Goal: Task Accomplishment & Management: Use online tool/utility

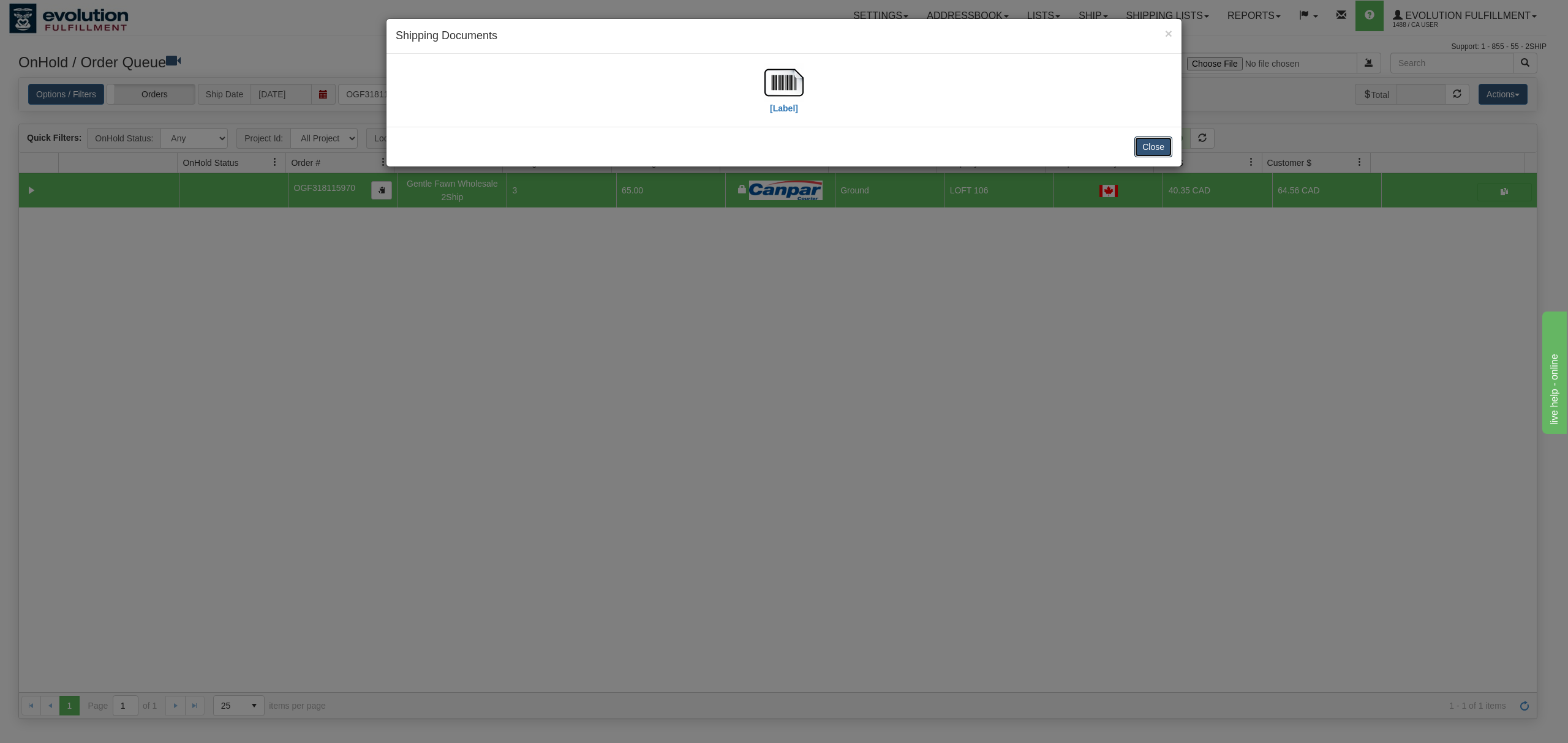
click at [1147, 154] on button "Close" at bounding box center [1153, 147] width 38 height 21
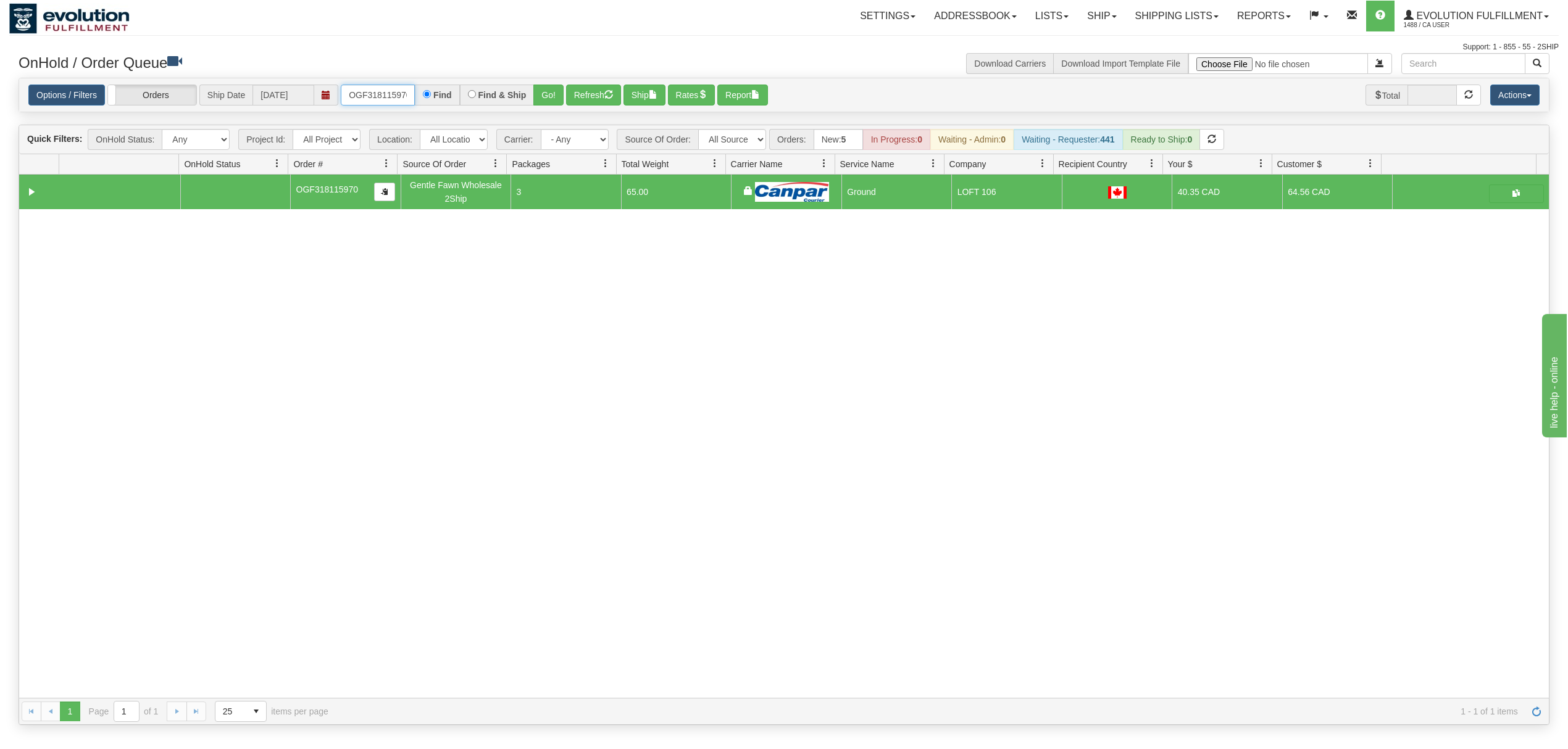
click at [379, 94] on input "OGF318115970" at bounding box center [377, 95] width 74 height 21
click at [544, 89] on button "Go!" at bounding box center [549, 95] width 31 height 21
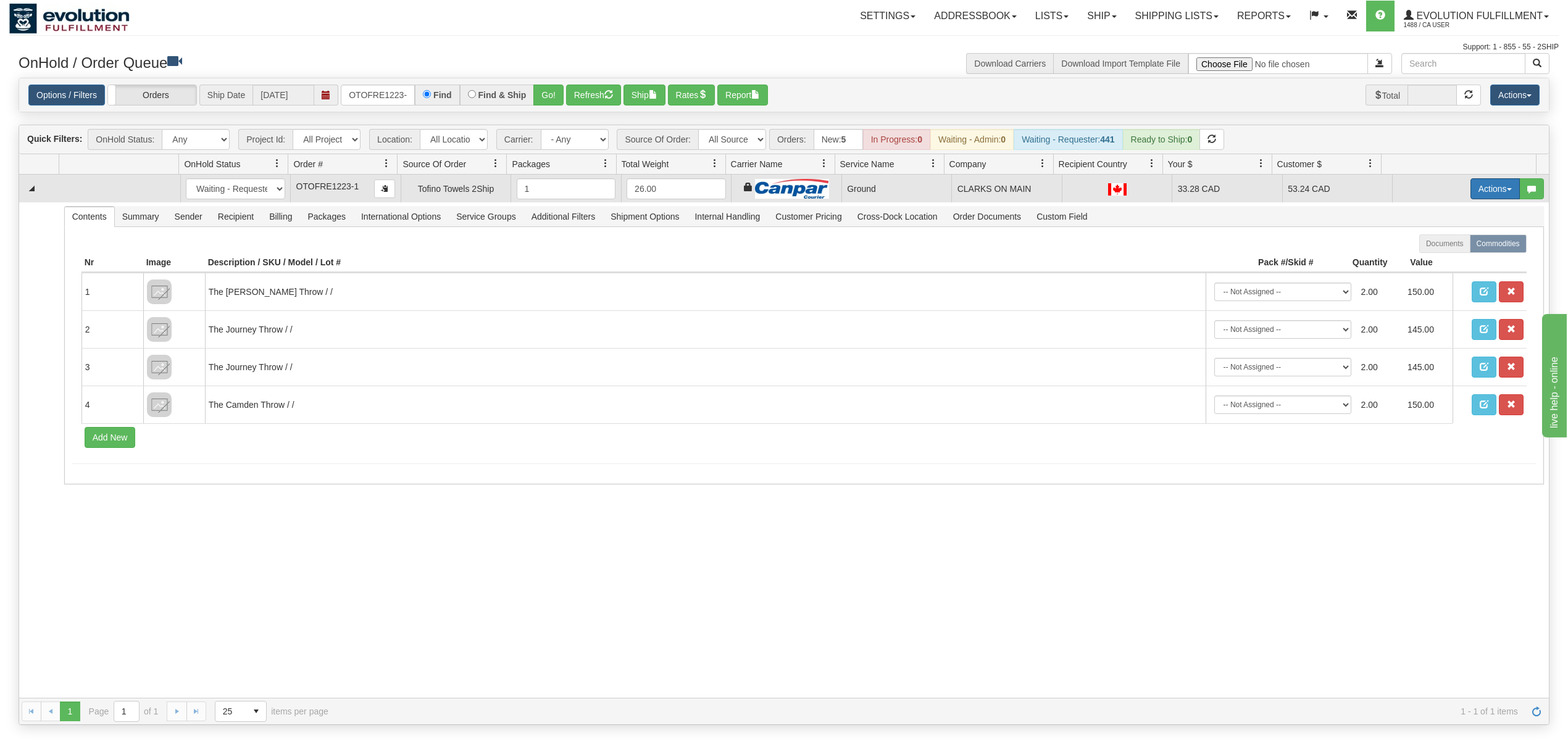
click at [1470, 187] on button "Actions" at bounding box center [1494, 189] width 49 height 21
click at [1435, 262] on span "Ship" at bounding box center [1445, 260] width 26 height 10
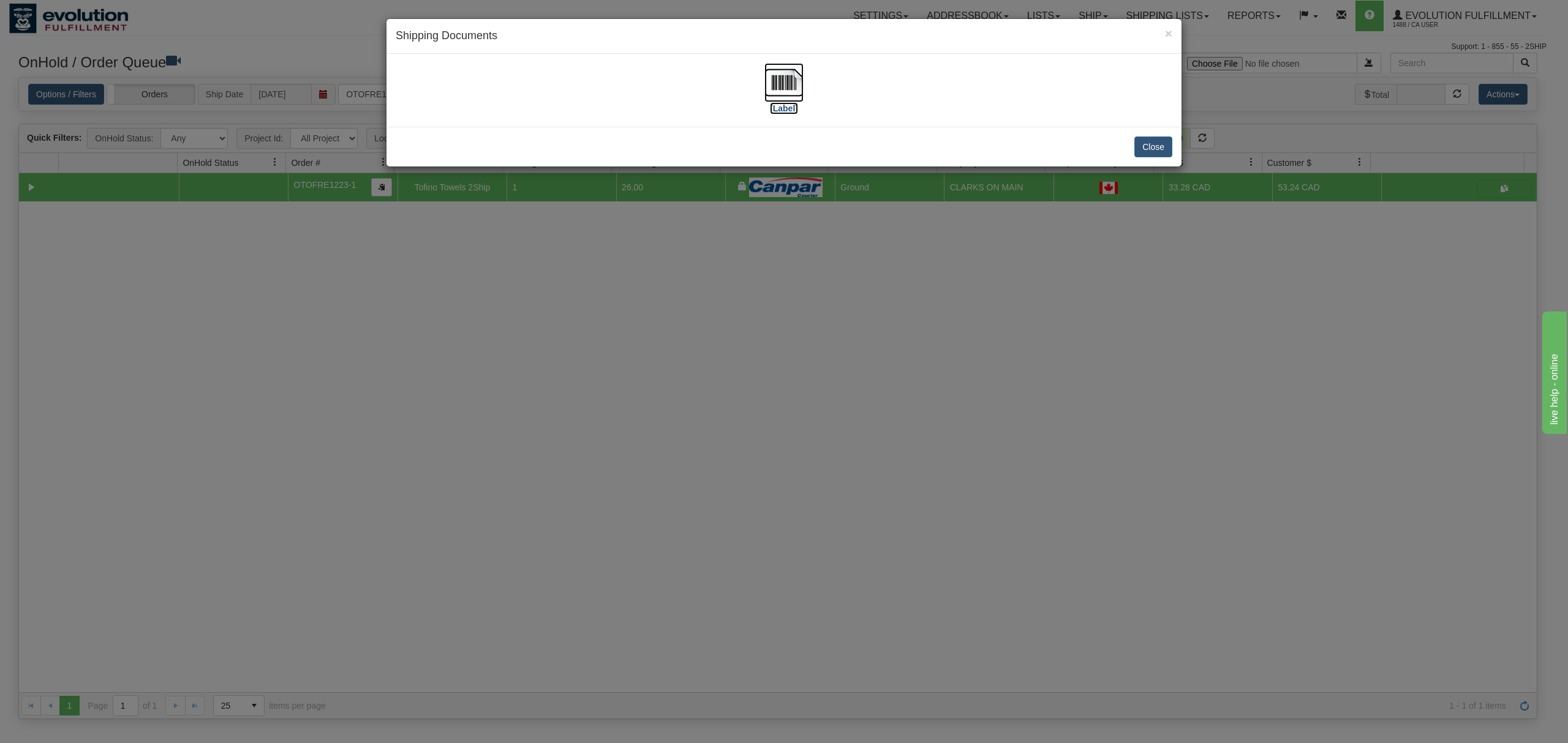
click at [790, 88] on img at bounding box center [783, 83] width 39 height 39
click at [1164, 148] on button "Close" at bounding box center [1153, 147] width 38 height 21
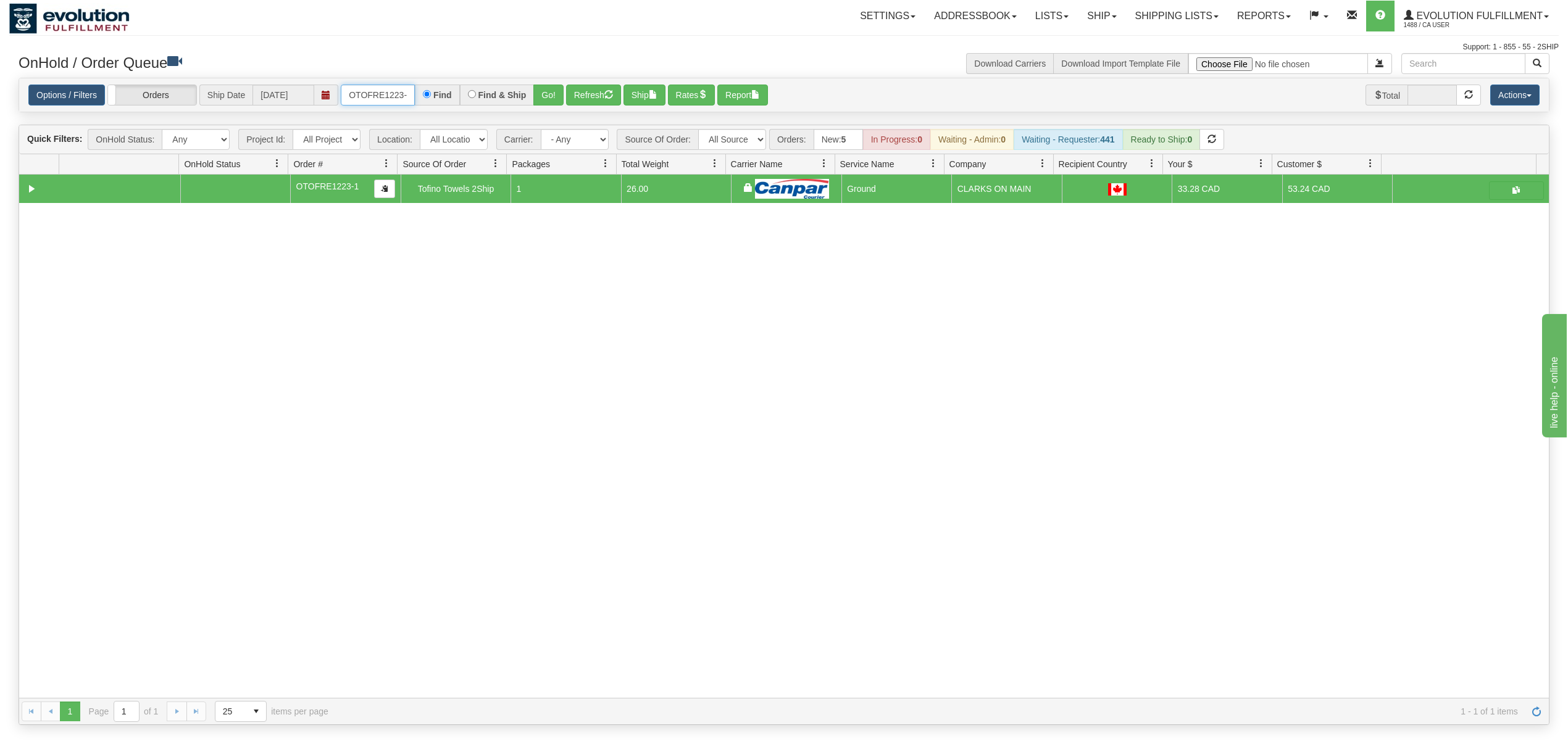
scroll to position [0, 5]
drag, startPoint x: 353, startPoint y: 92, endPoint x: 479, endPoint y: 92, distance: 126.0
click at [470, 94] on div "OTOFRE1223-1 Find Find & Ship Go!" at bounding box center [452, 95] width 223 height 21
click at [558, 95] on button "Go!" at bounding box center [549, 95] width 31 height 21
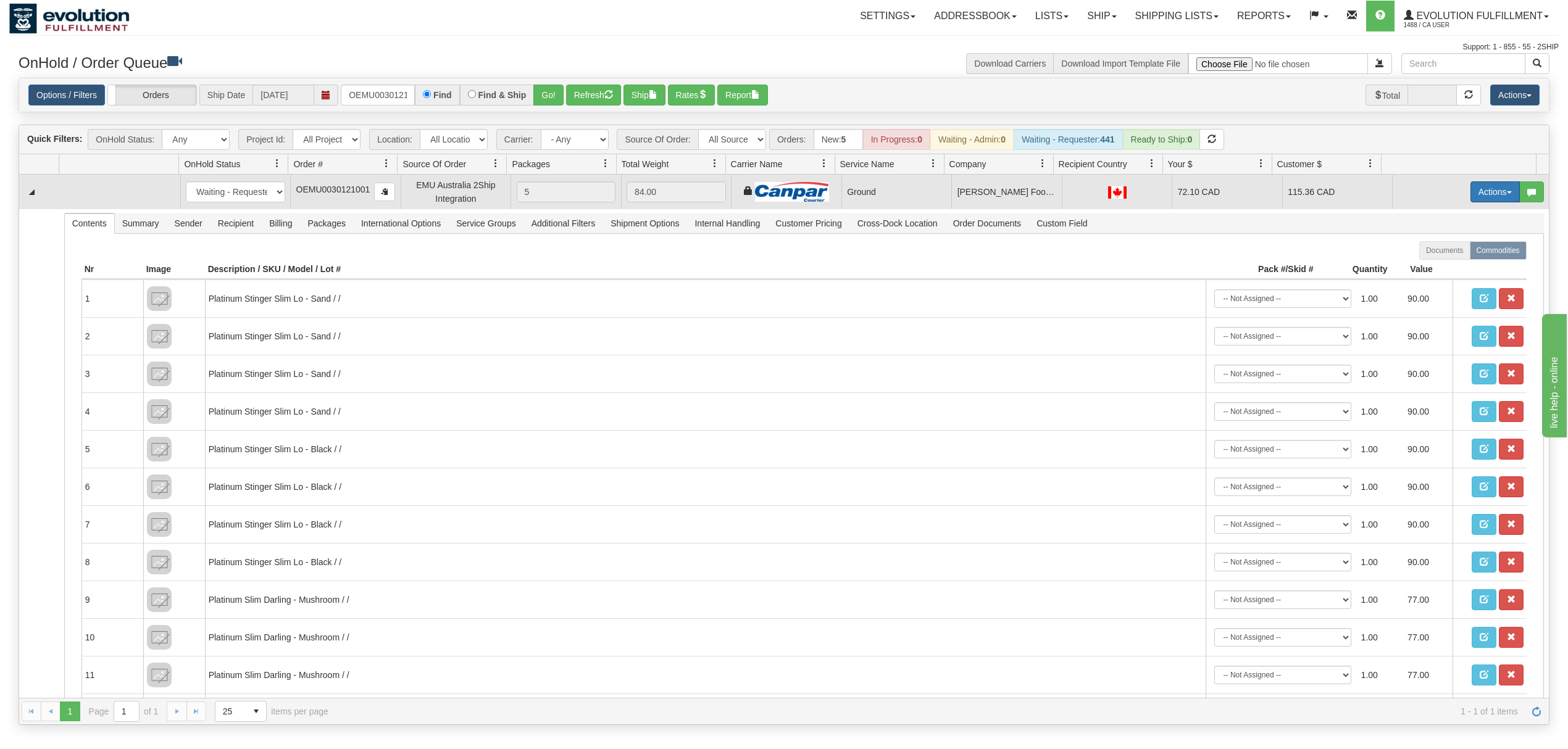
click at [1475, 193] on button "Actions" at bounding box center [1494, 192] width 49 height 21
click at [1433, 265] on span at bounding box center [1437, 263] width 8 height 8
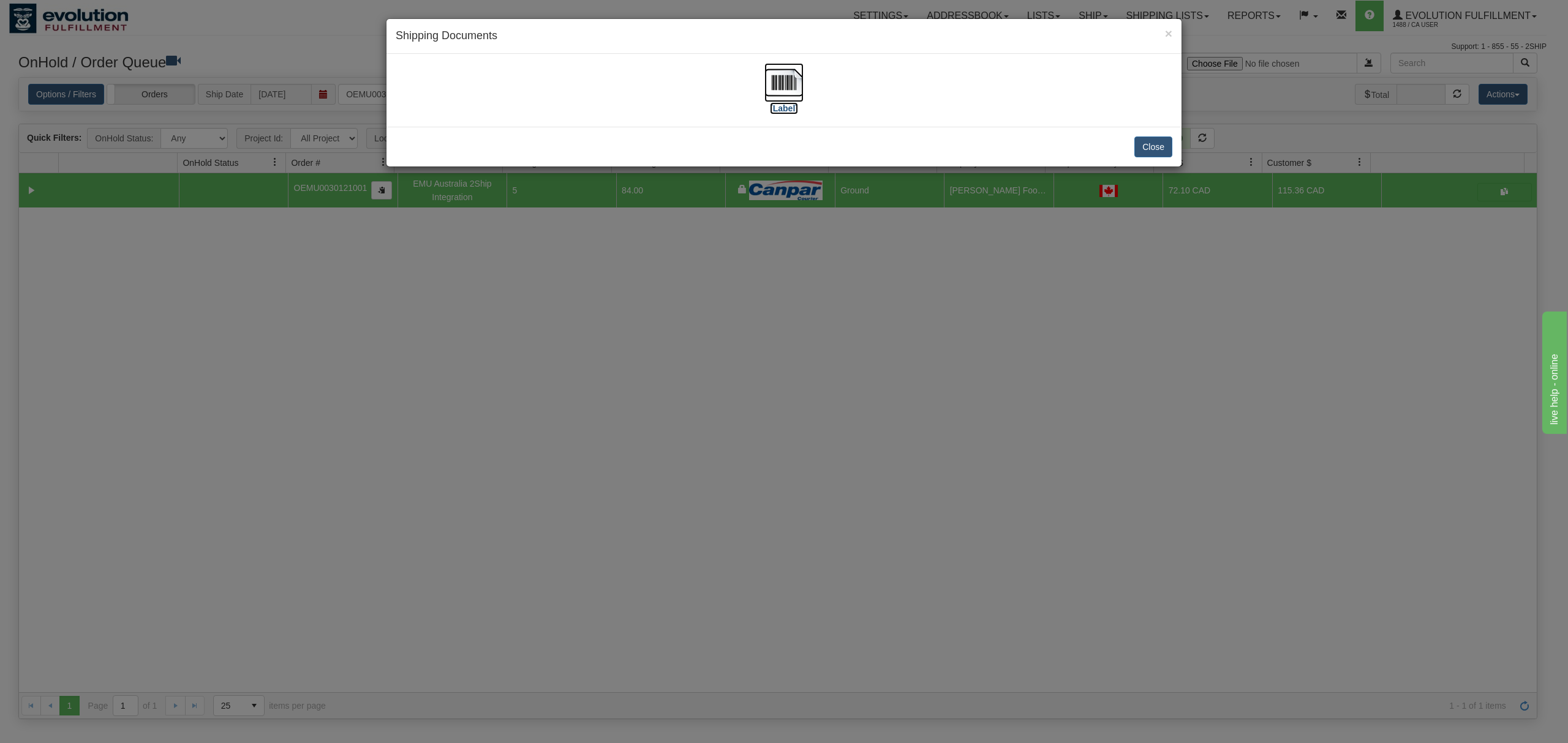
click at [770, 76] on img at bounding box center [783, 83] width 39 height 39
click at [1152, 151] on button "Close" at bounding box center [1153, 147] width 38 height 21
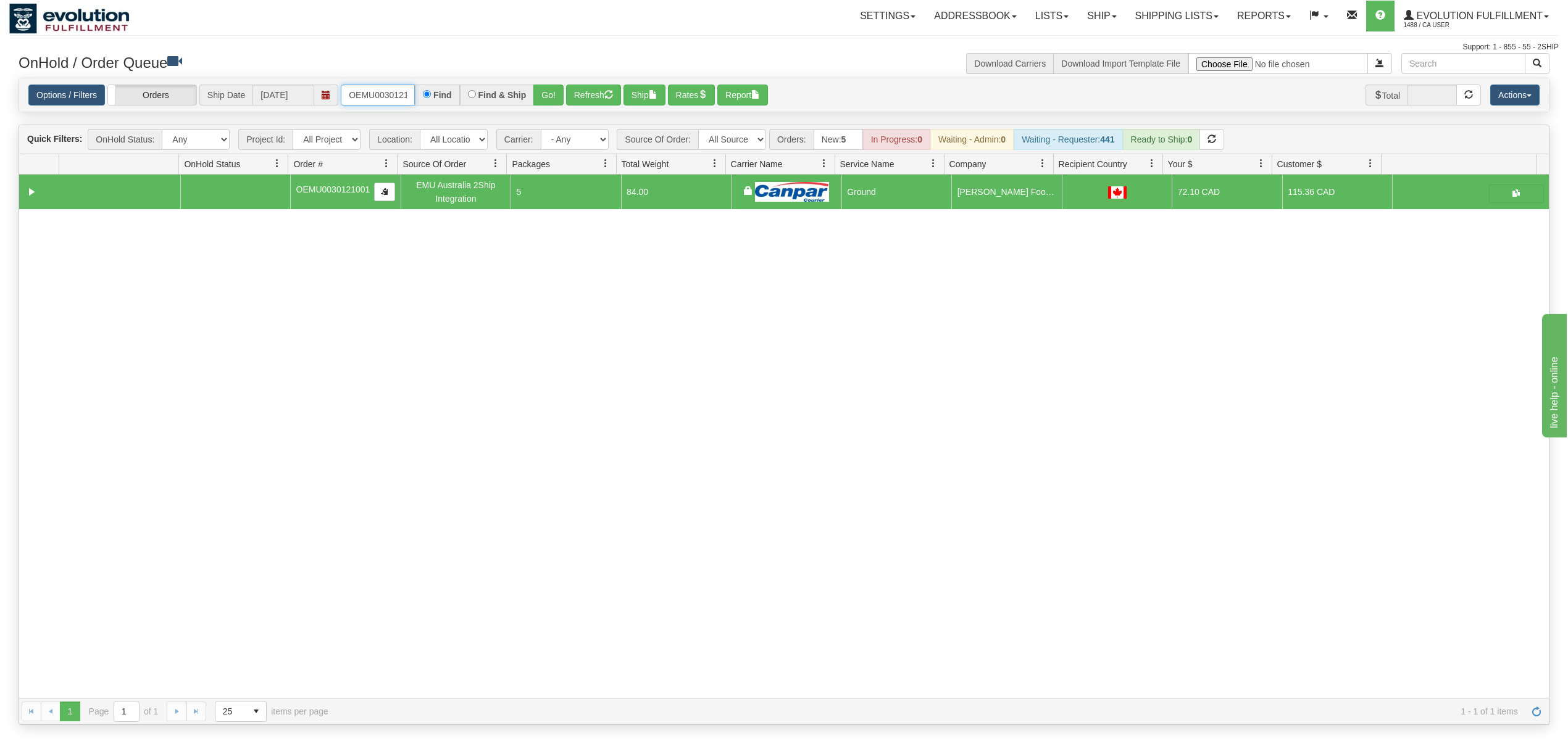
scroll to position [0, 16]
drag, startPoint x: 344, startPoint y: 98, endPoint x: 499, endPoint y: 87, distance: 155.4
click at [499, 87] on div "OEMU0030121001 Find Find & Ship Go!" at bounding box center [452, 95] width 223 height 21
click at [561, 92] on button "Go!" at bounding box center [549, 95] width 31 height 21
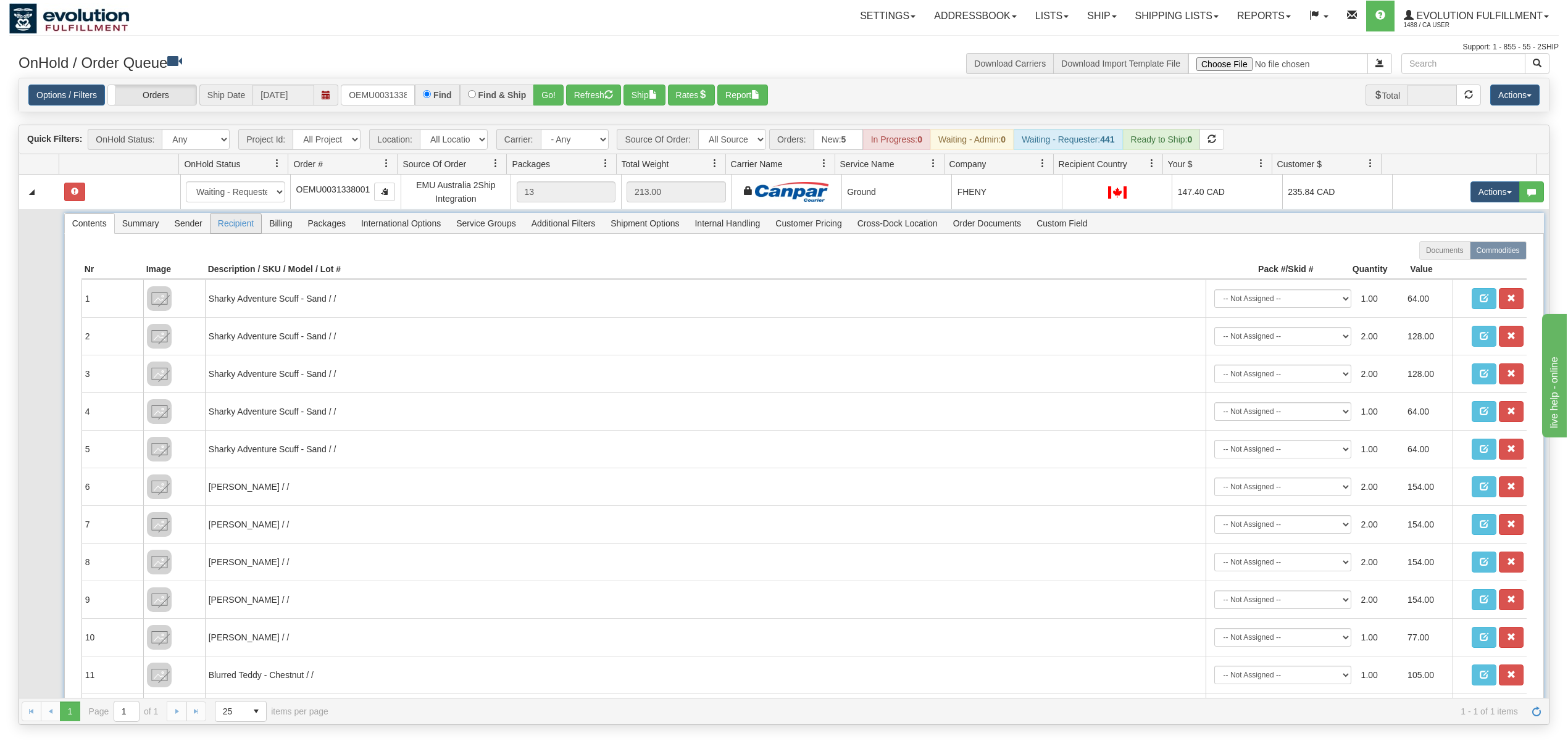
click at [244, 221] on span "Recipient" at bounding box center [235, 223] width 51 height 19
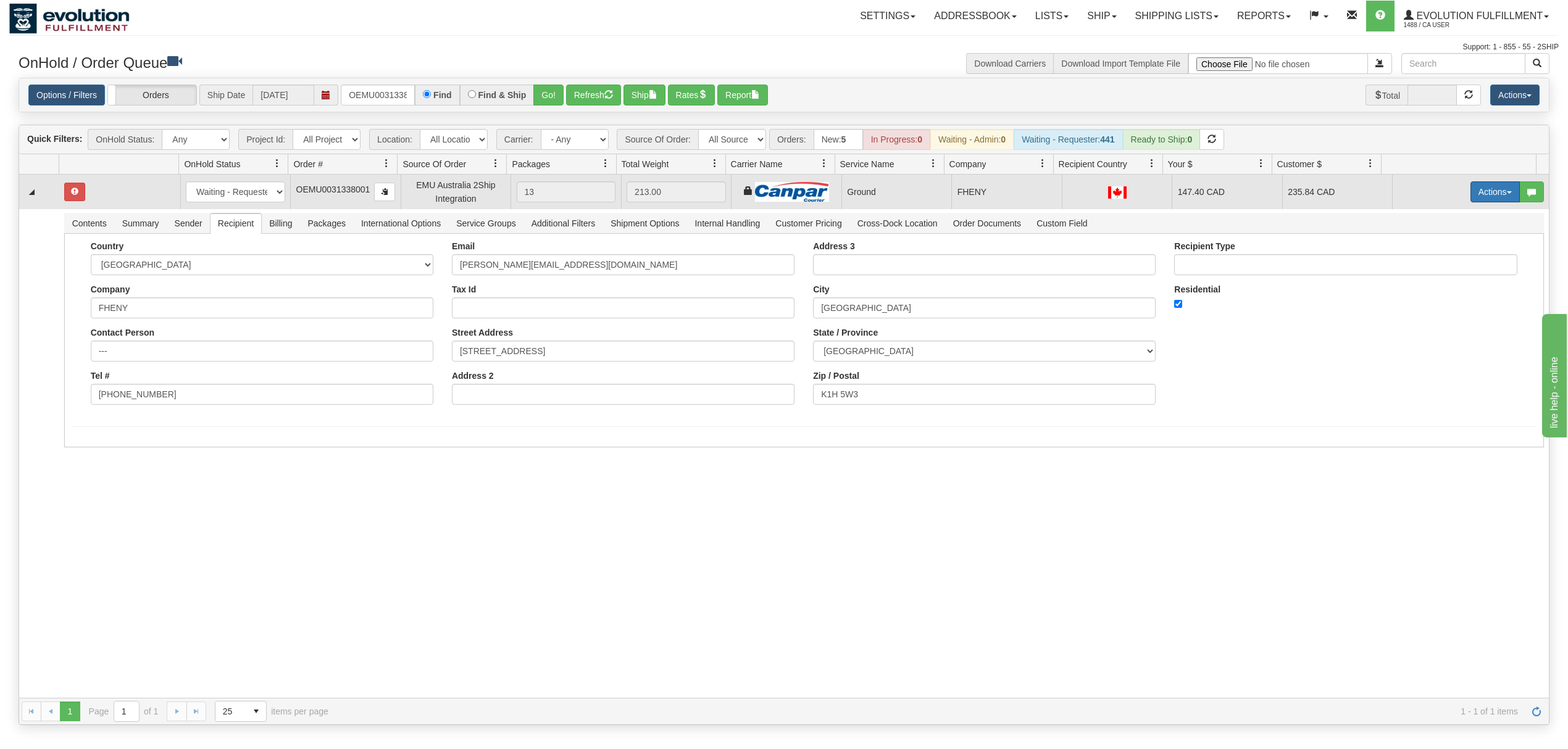
click at [1484, 193] on button "Actions" at bounding box center [1494, 192] width 49 height 21
click at [1428, 259] on link "Ship" at bounding box center [1469, 263] width 99 height 16
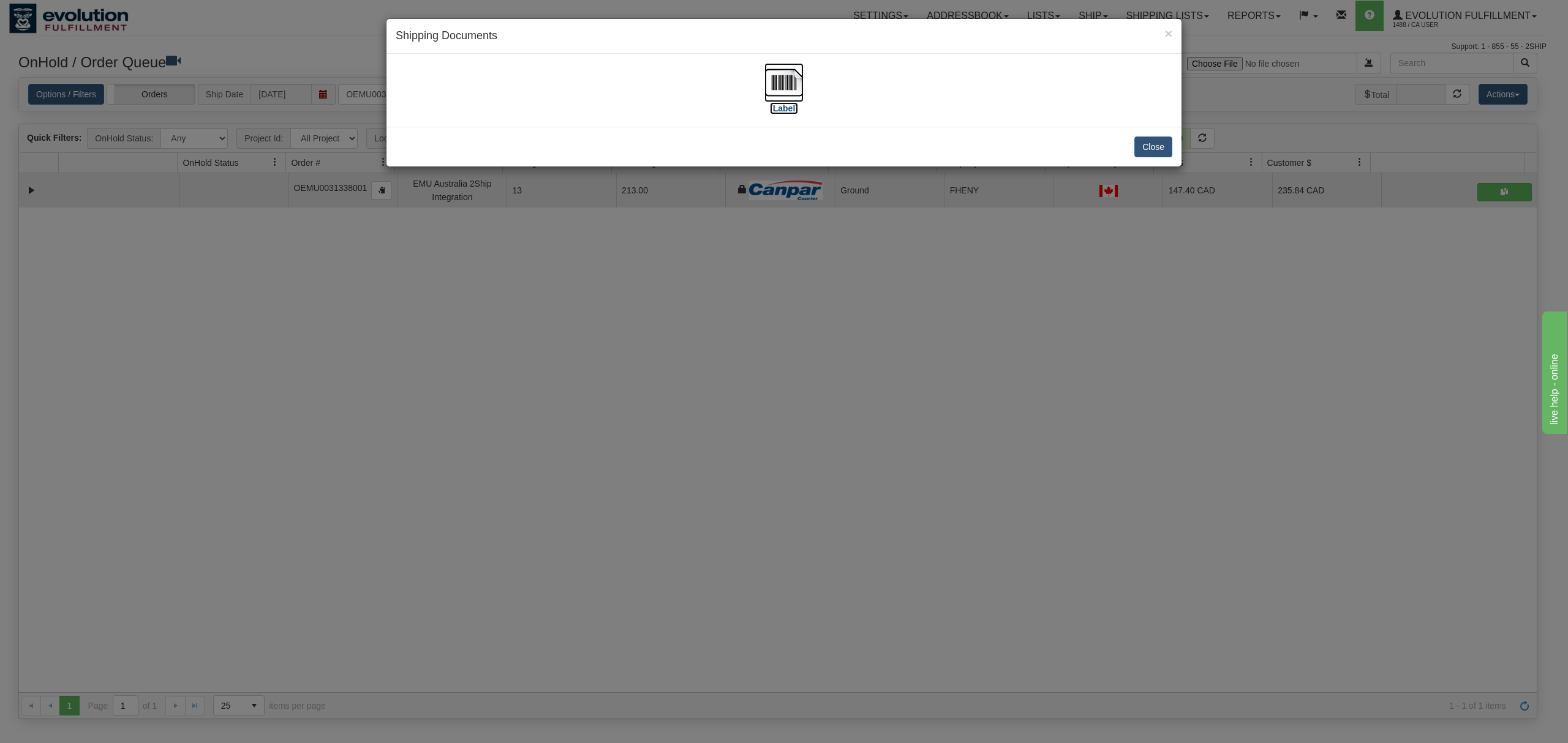
click at [796, 81] on img at bounding box center [783, 83] width 39 height 39
click at [1174, 145] on div "Close" at bounding box center [783, 147] width 795 height 40
click at [1169, 145] on button "Close" at bounding box center [1153, 147] width 38 height 21
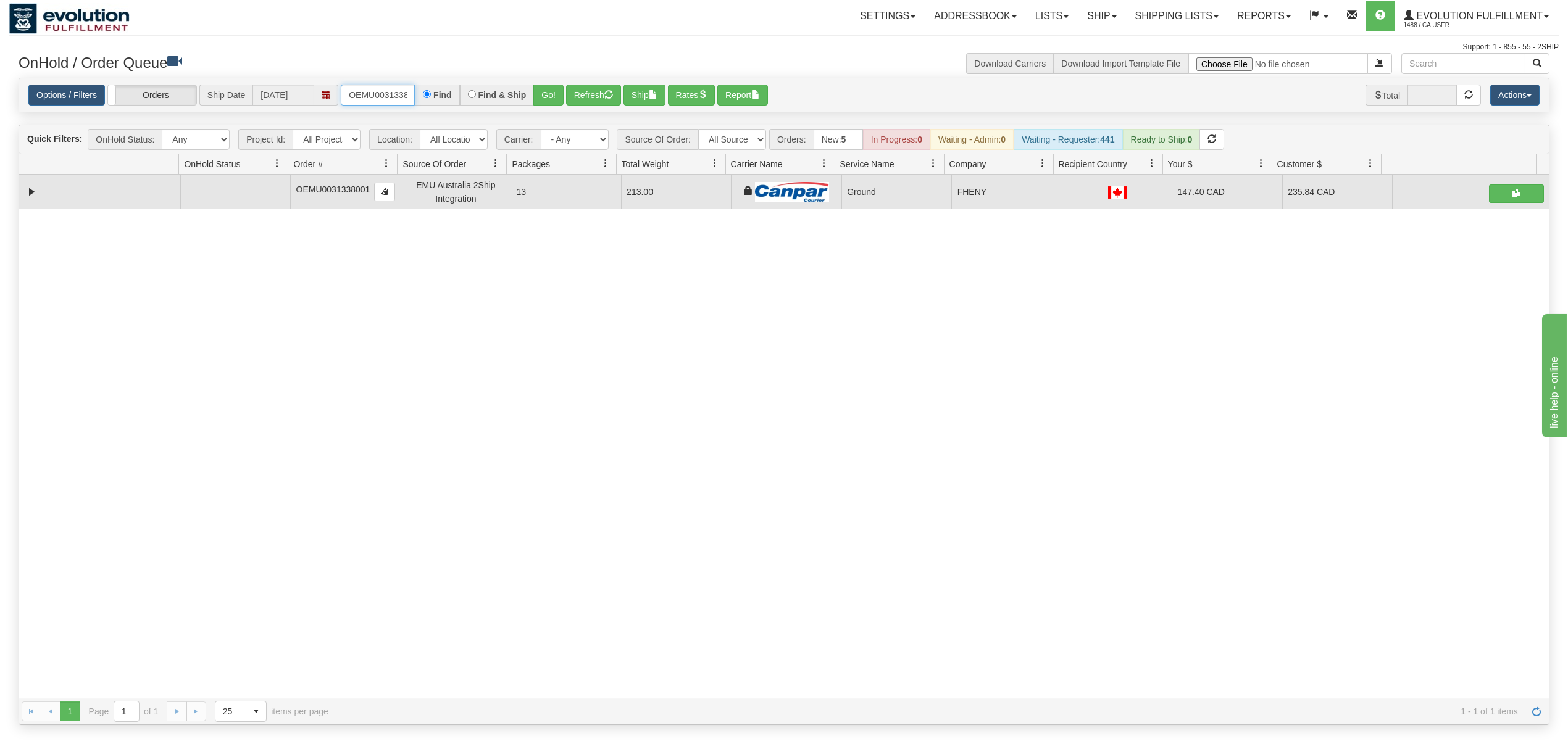
click at [361, 94] on input "OEMU0031338001" at bounding box center [377, 95] width 74 height 21
type input "OTOFRW1119-1"
click at [552, 92] on button "Go!" at bounding box center [549, 95] width 31 height 21
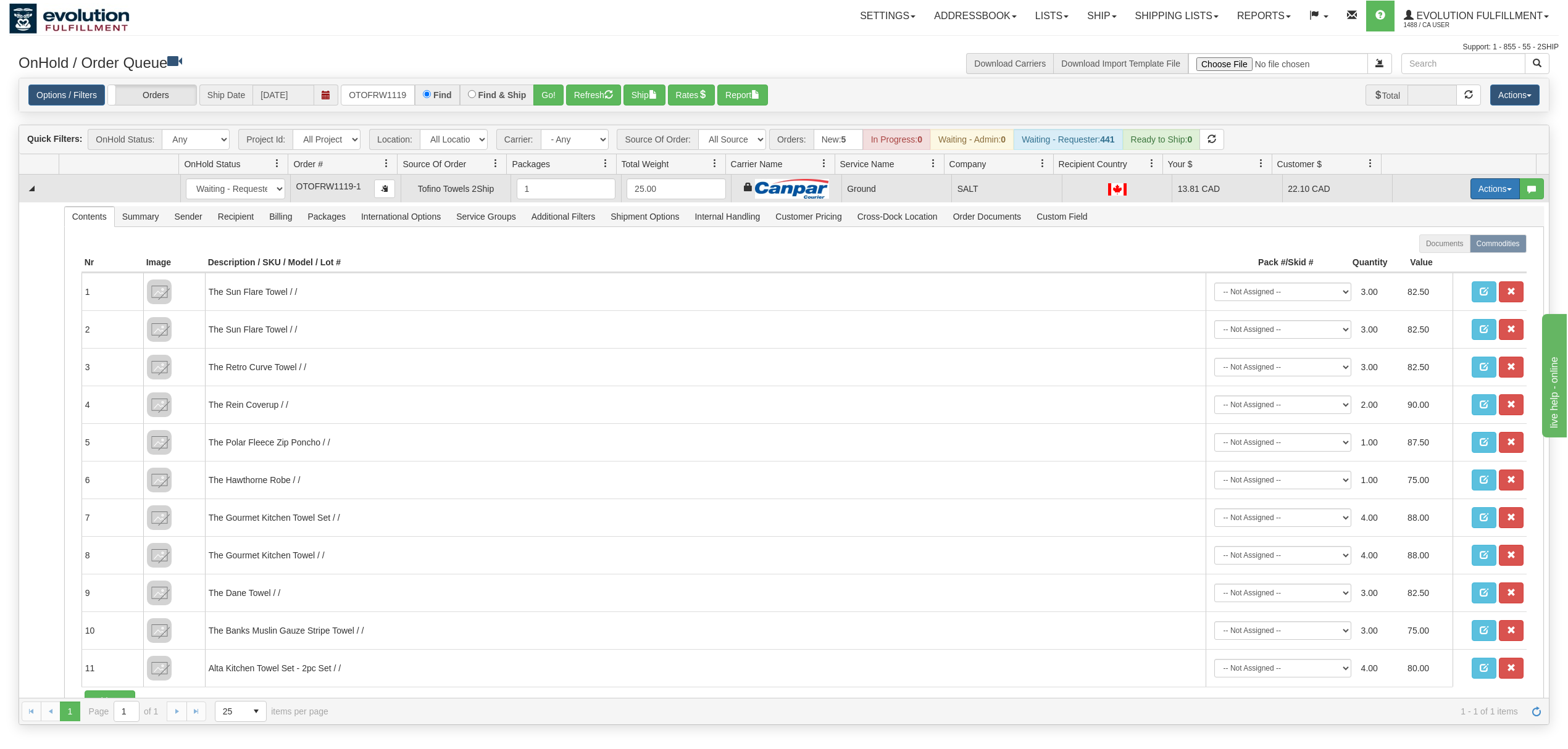
click at [1472, 191] on button "Actions" at bounding box center [1494, 189] width 49 height 21
click at [1433, 264] on span at bounding box center [1437, 259] width 8 height 8
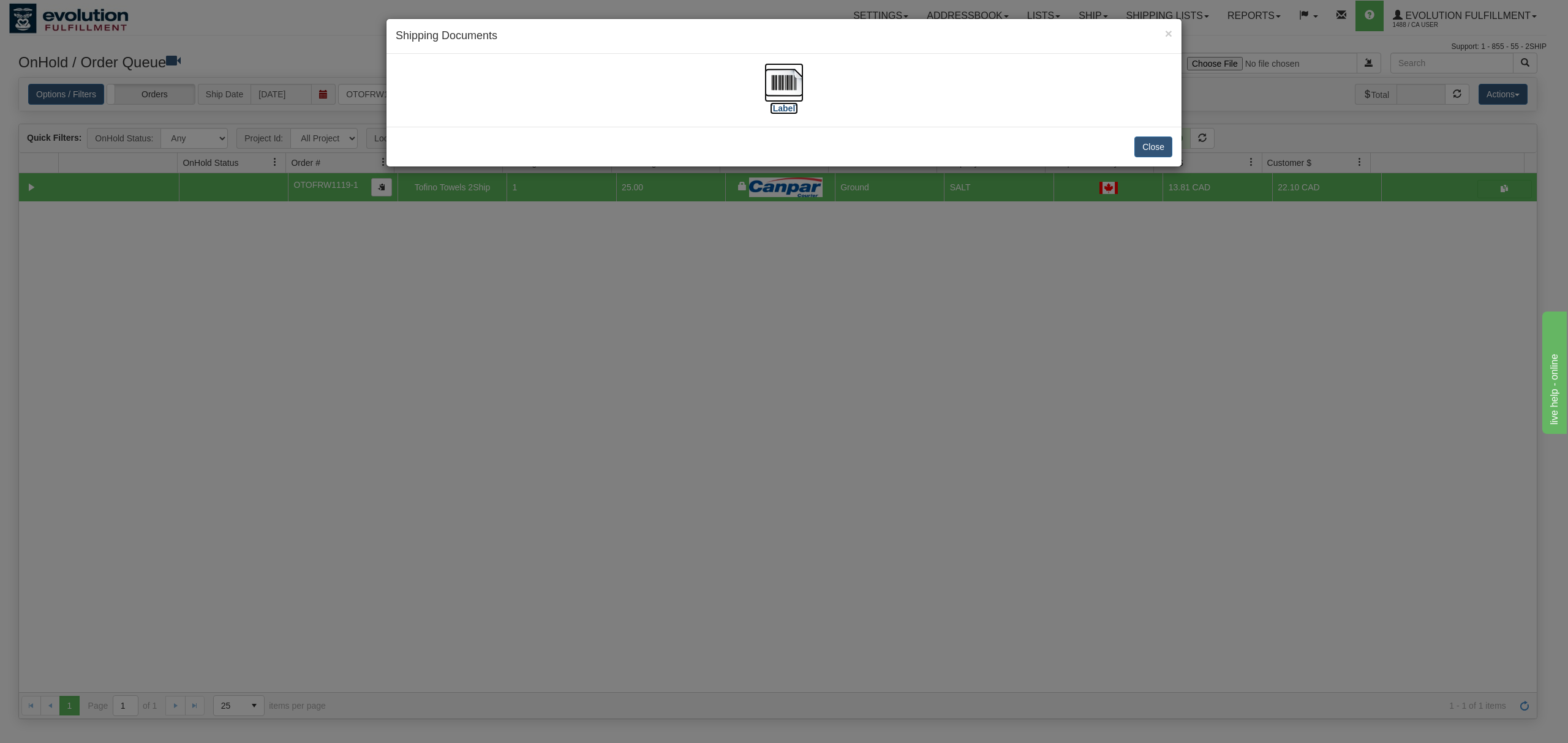
click at [787, 78] on img at bounding box center [783, 83] width 39 height 39
click at [1471, 13] on div "× Shipping Documents [Label] Close" at bounding box center [784, 372] width 1568 height 743
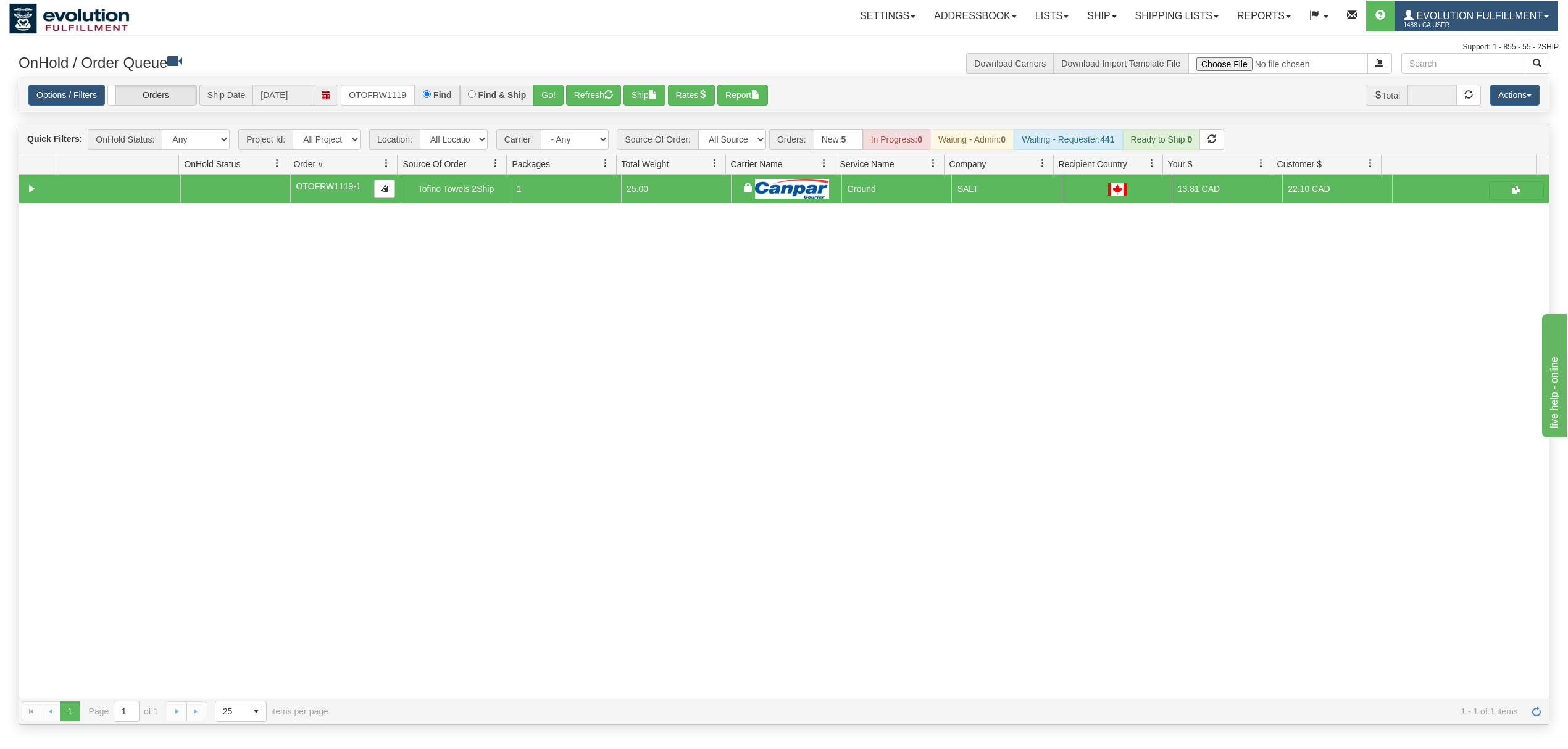
click at [1447, 23] on span "1488 / CA User" at bounding box center [1449, 26] width 92 height 12
click at [1464, 77] on span "LOG OUT" at bounding box center [1476, 75] width 39 height 10
